Goal: Task Accomplishment & Management: Manage account settings

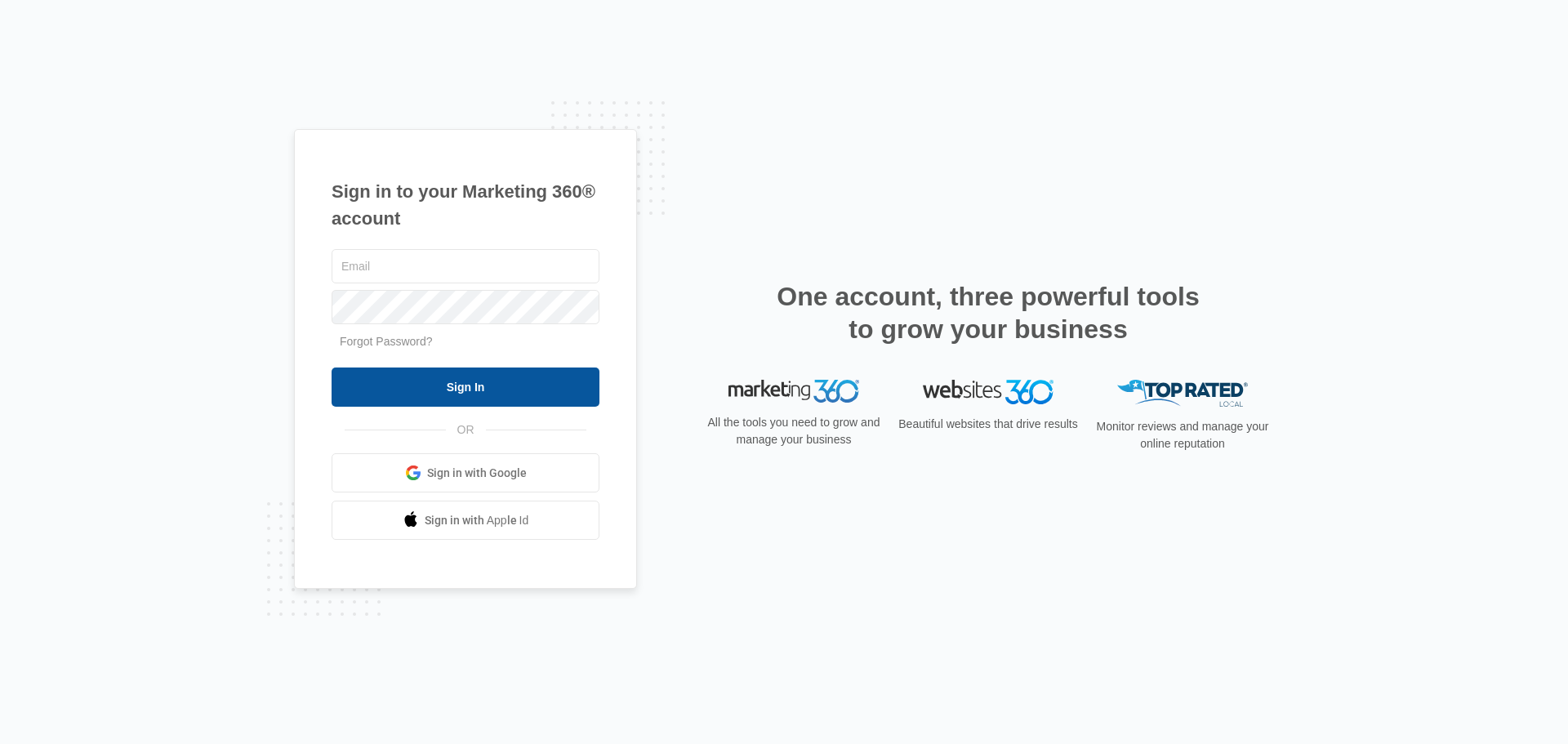
type input "[EMAIL_ADDRESS][DOMAIN_NAME]"
click at [418, 377] on input "Sign In" at bounding box center [465, 387] width 268 height 39
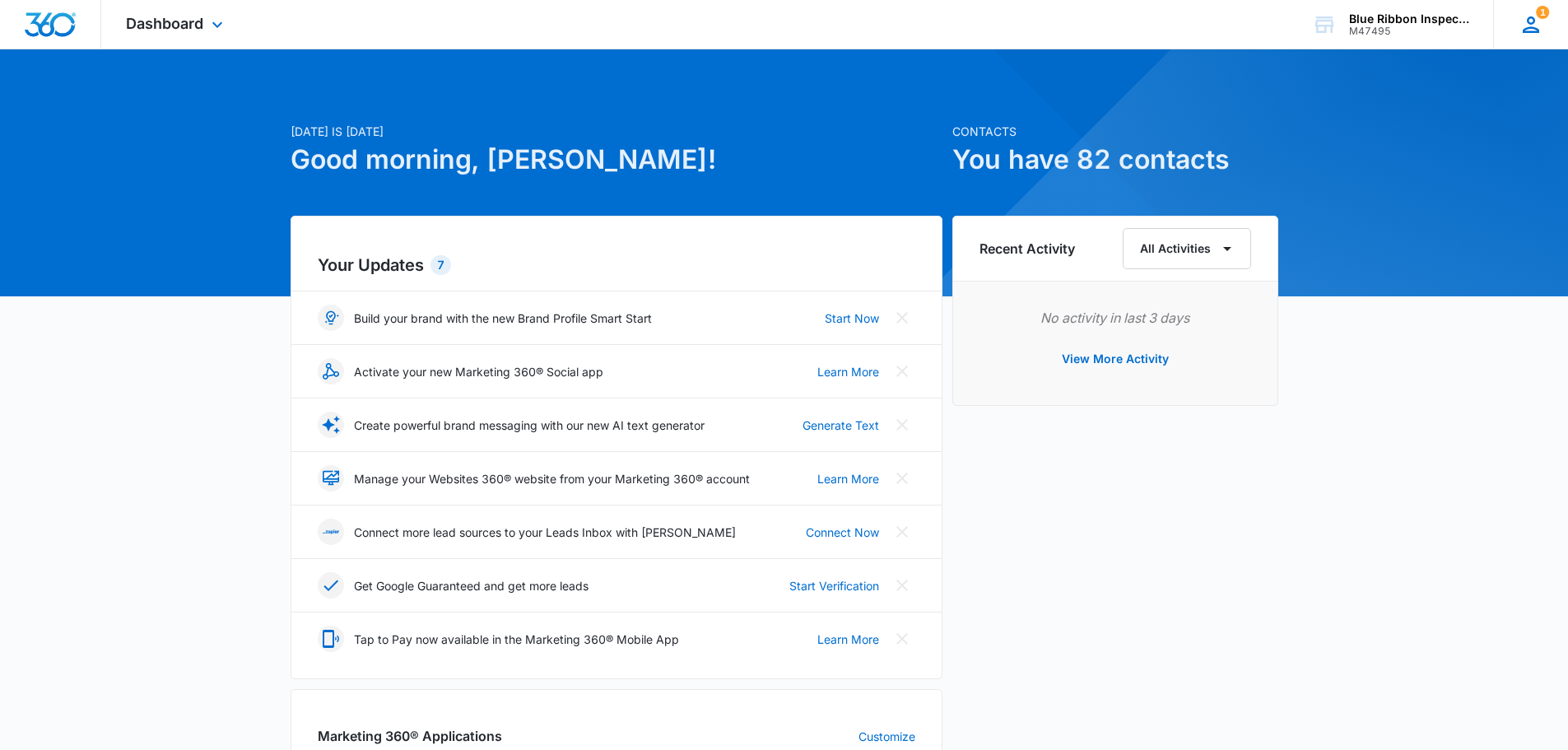
click at [1530, 32] on icon at bounding box center [1530, 24] width 16 height 16
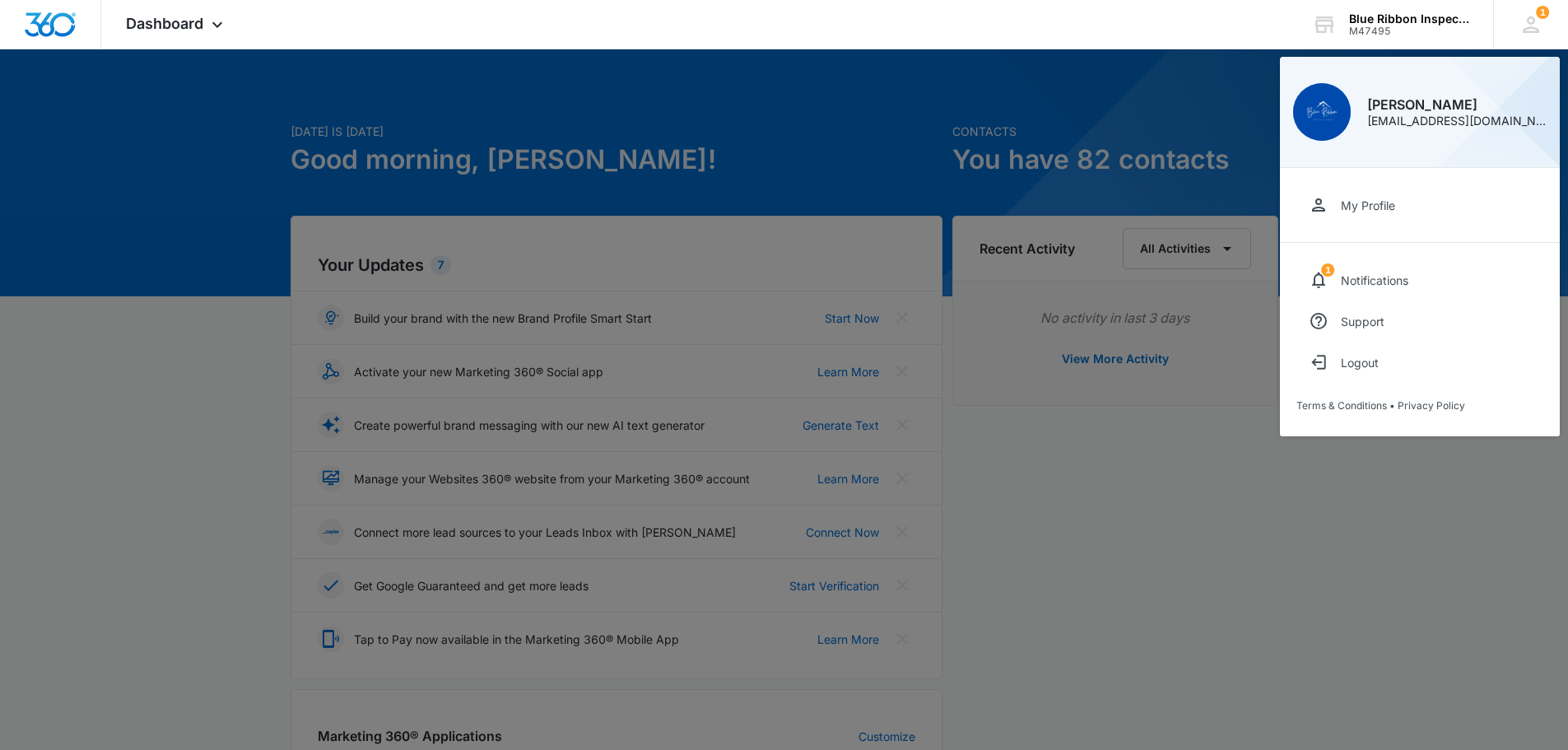
click at [1371, 208] on div "My Profile" at bounding box center [1368, 205] width 55 height 14
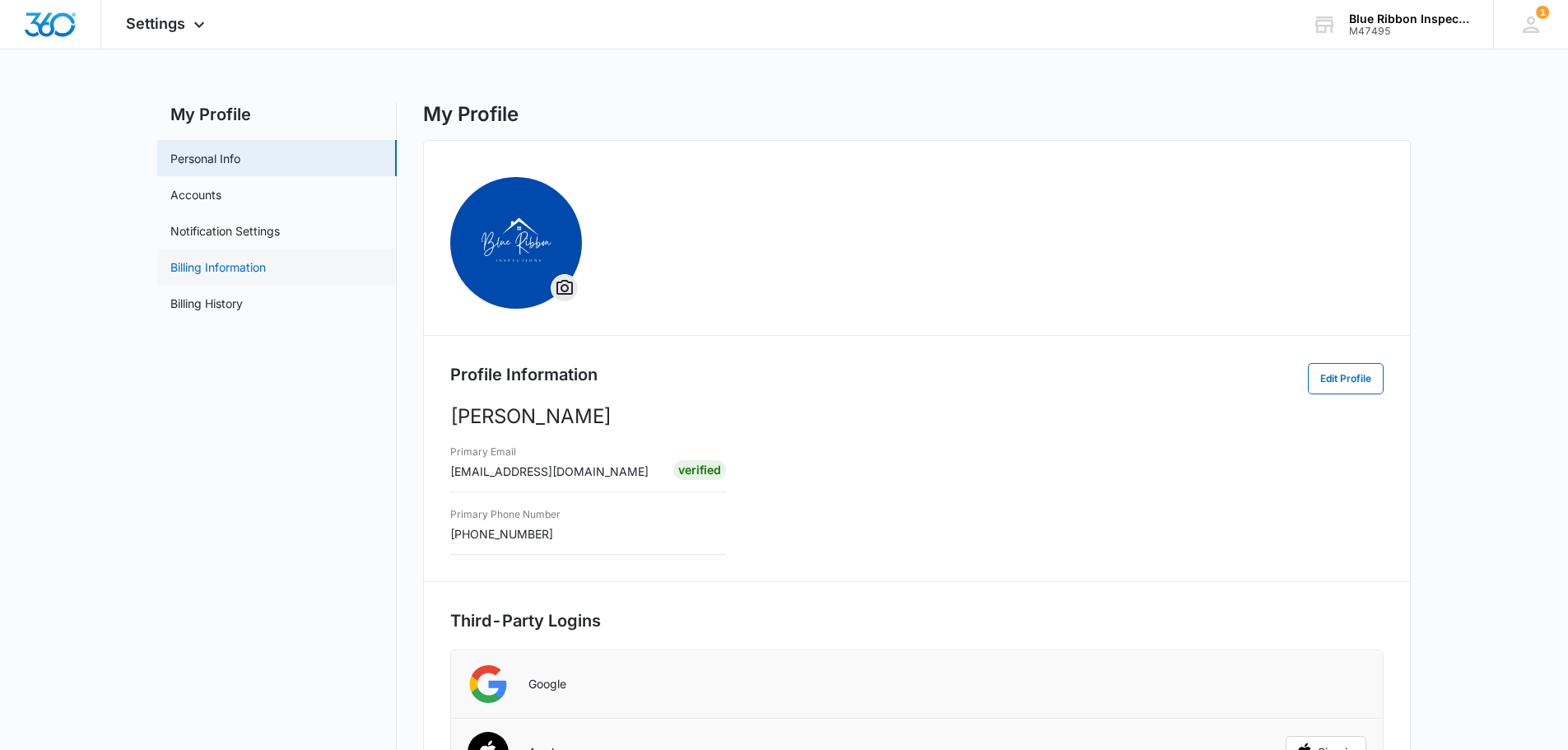
click at [254, 270] on link "Billing Information" at bounding box center [218, 267] width 96 height 17
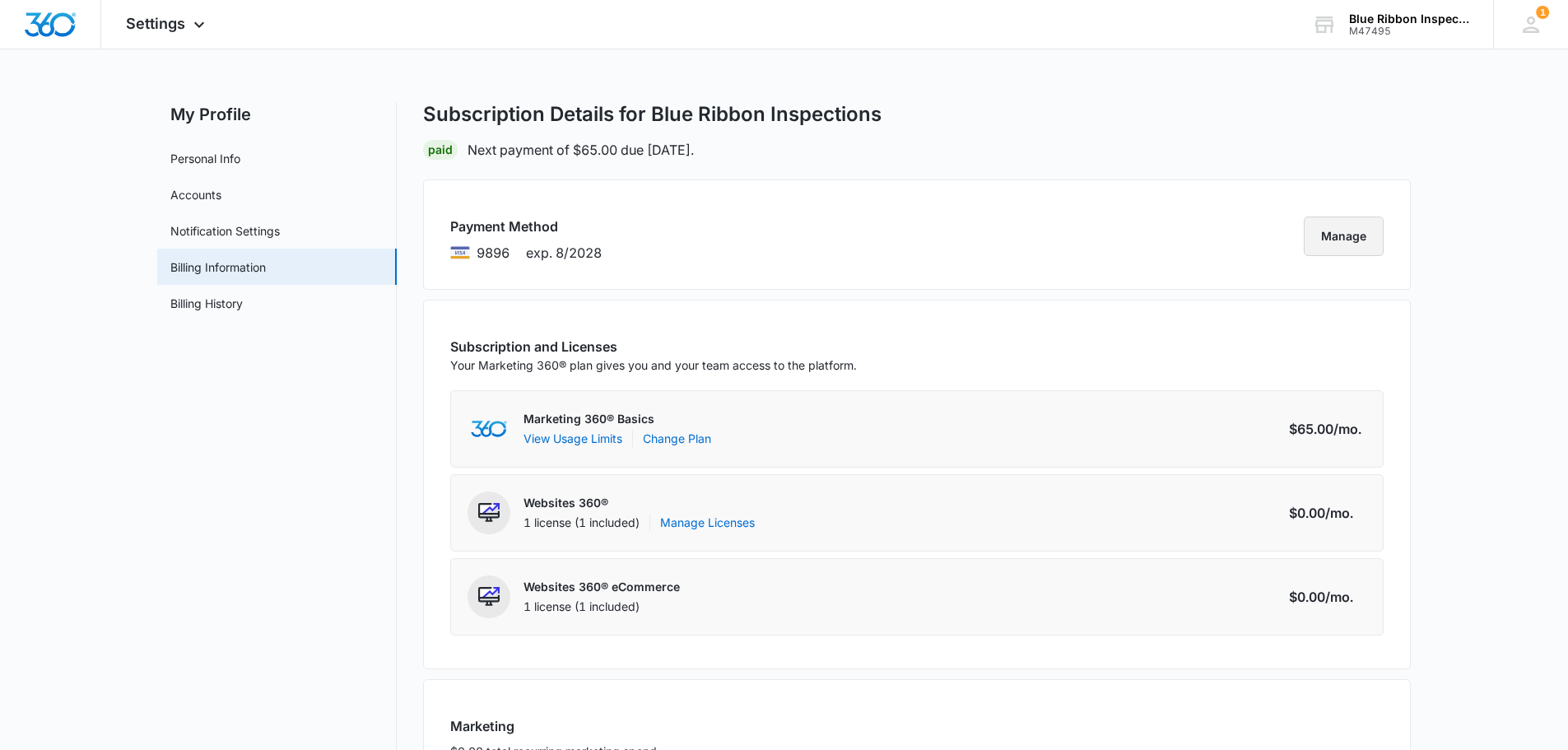
click at [1367, 236] on button "Manage" at bounding box center [1343, 236] width 79 height 39
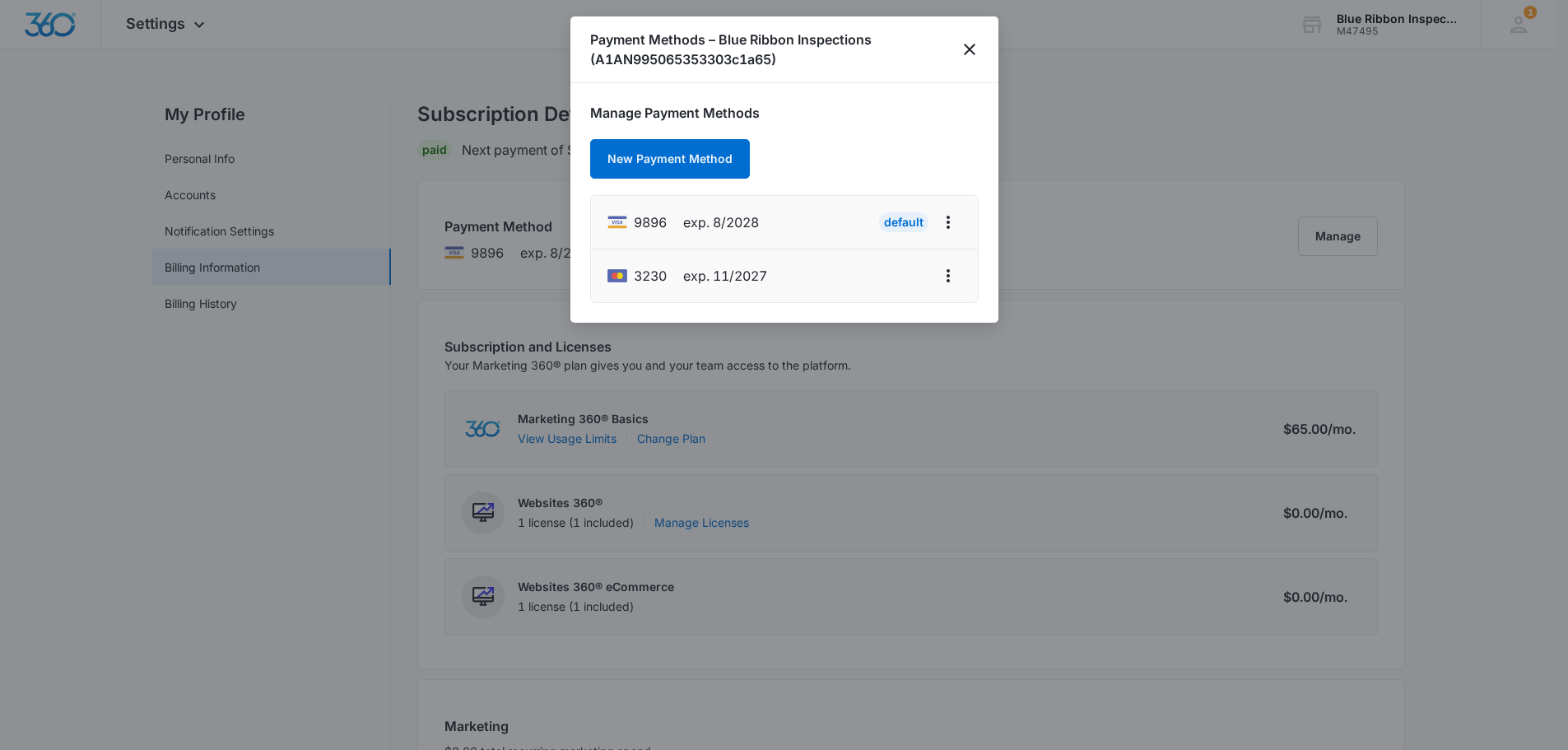
click at [753, 287] on div "3230 exp. 11/2027" at bounding box center [687, 275] width 160 height 26
click at [948, 280] on icon "actions.viewMore" at bounding box center [948, 275] width 20 height 20
click at [884, 225] on div "Set As Default" at bounding box center [882, 229] width 78 height 11
click at [943, 229] on icon "actions.viewMore" at bounding box center [948, 222] width 20 height 20
click at [909, 128] on div "Manage Payment Methods New Payment Method 9896 exp. 8/2028 Edit Card Set As Def…" at bounding box center [784, 202] width 389 height 200
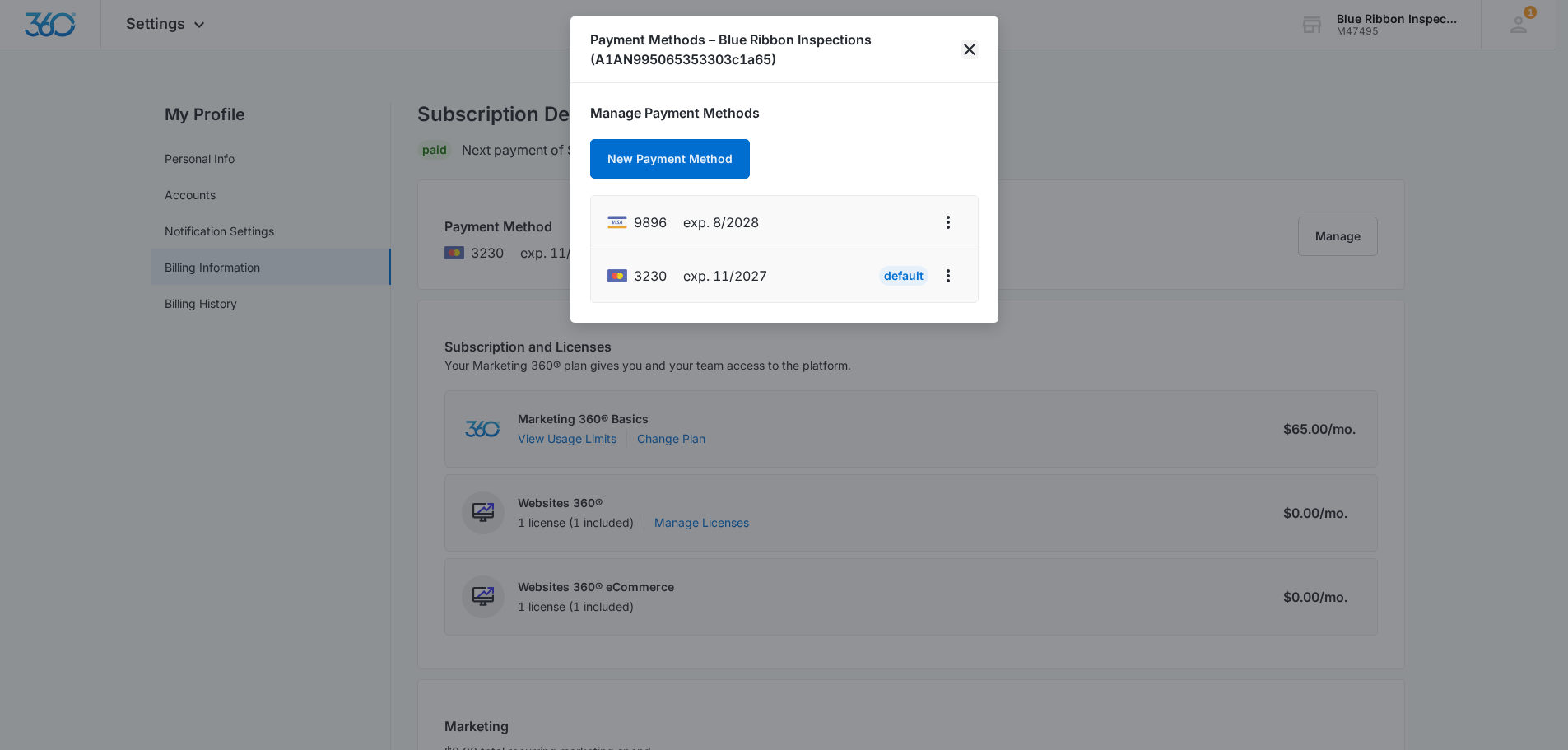
click at [968, 51] on icon "close" at bounding box center [969, 49] width 11 height 11
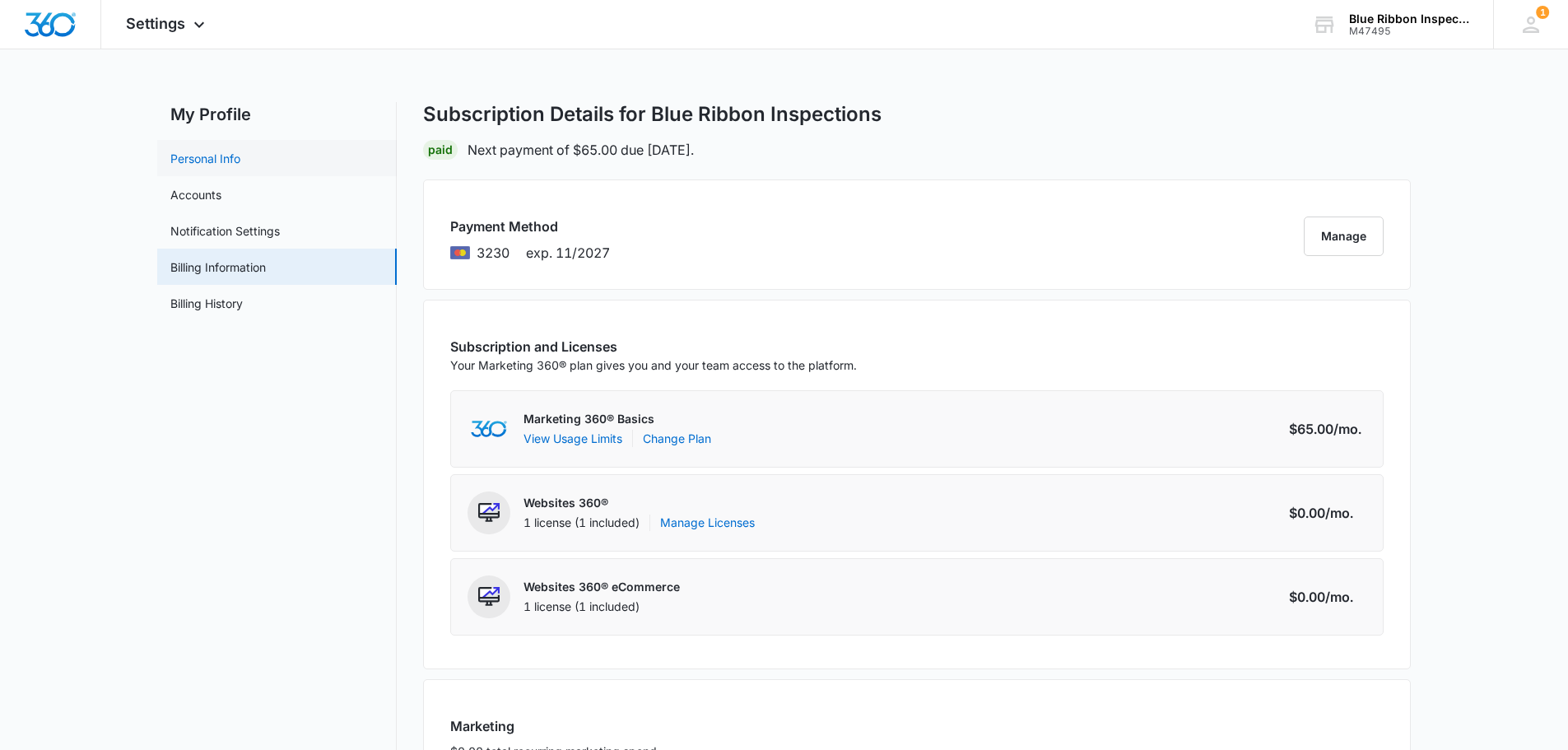
click at [223, 161] on link "Personal Info" at bounding box center [205, 158] width 70 height 17
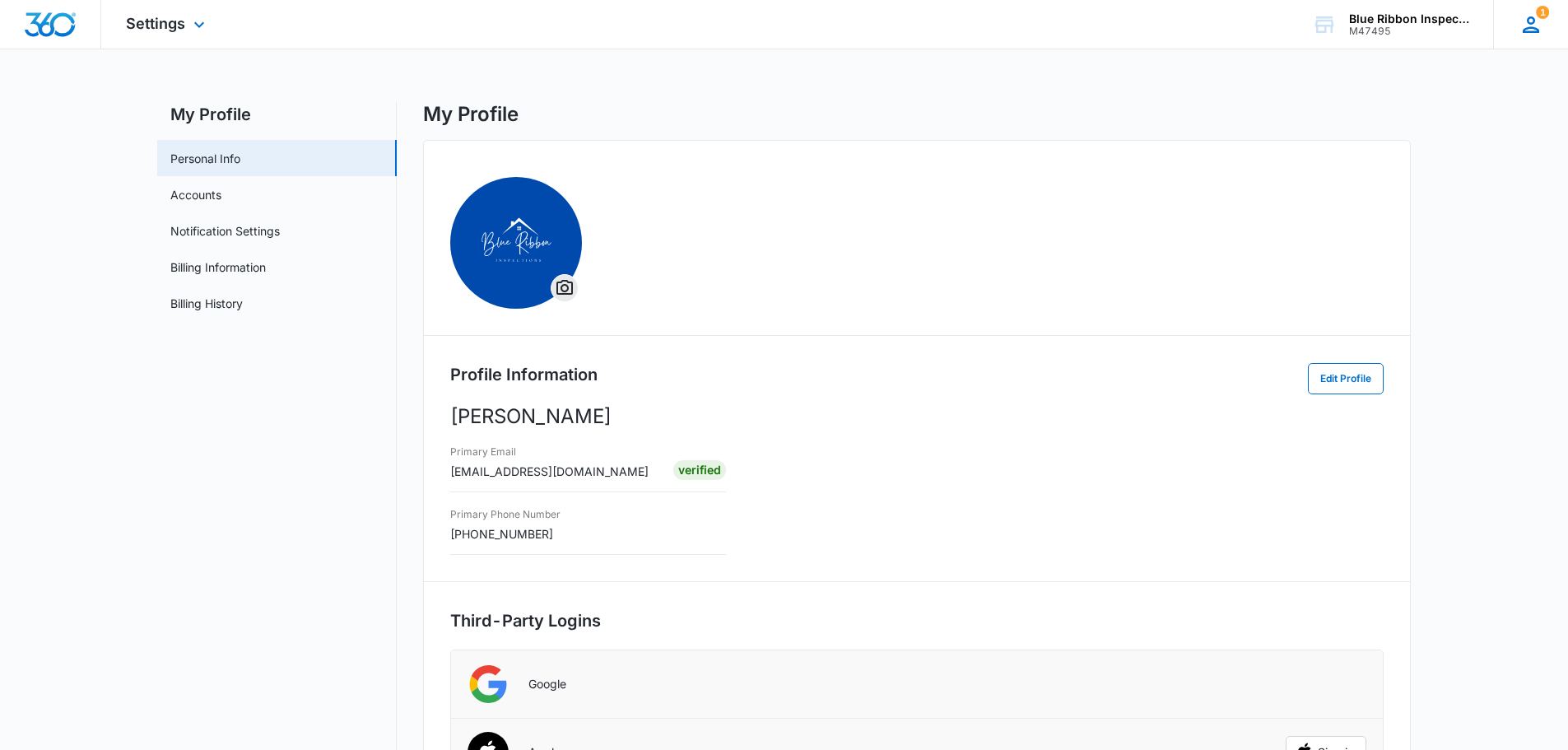
click at [1529, 35] on icon at bounding box center [1530, 24] width 25 height 25
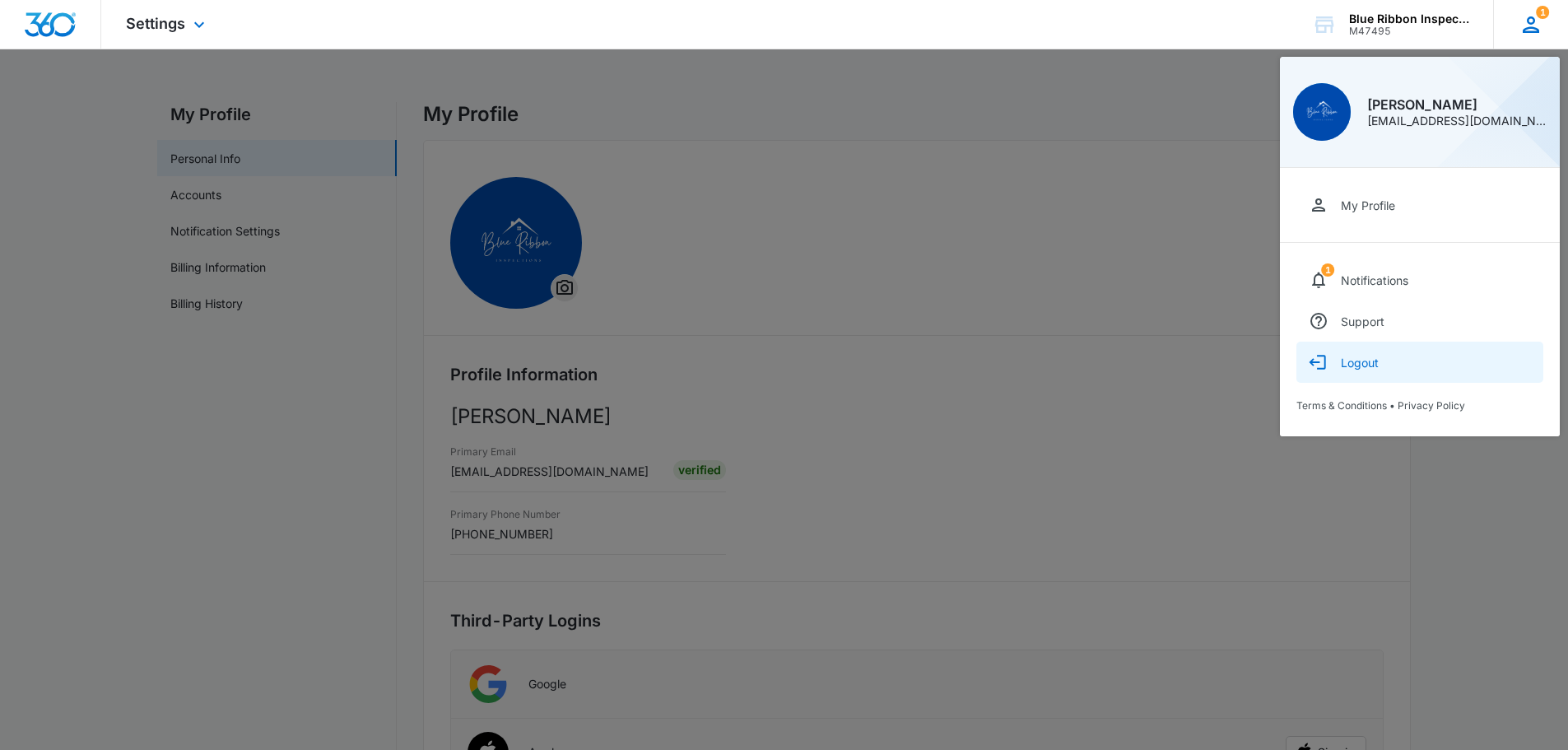
click at [1387, 371] on button "Logout" at bounding box center [1419, 362] width 247 height 41
